Goal: Information Seeking & Learning: Learn about a topic

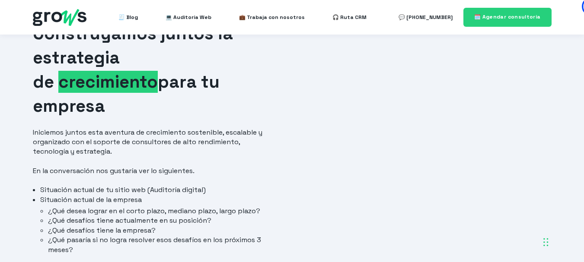
click at [240, 96] on h1 "Construyamos juntos la estrategia de crecimiento para tu empresa" at bounding box center [155, 70] width 244 height 97
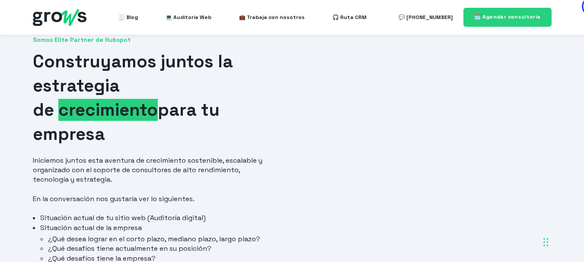
scroll to position [43, 0]
